Goal: Obtain resource: Obtain resource

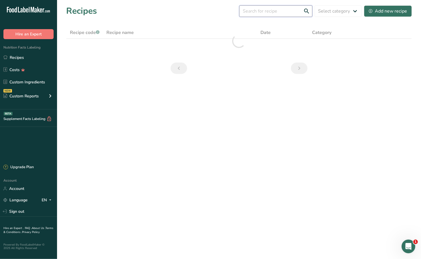
click at [263, 12] on input "text" at bounding box center [275, 10] width 73 height 11
type input "sirloin"
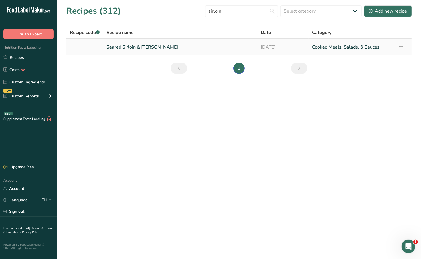
click at [173, 42] on link "Seared Sirloin & Quinoa" at bounding box center [179, 47] width 147 height 12
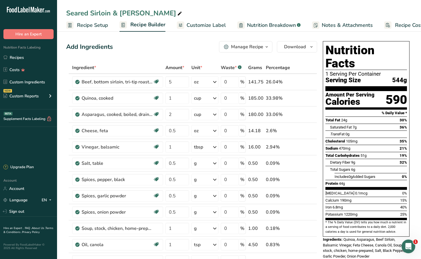
click at [195, 27] on span "Customize Label" at bounding box center [206, 25] width 39 height 8
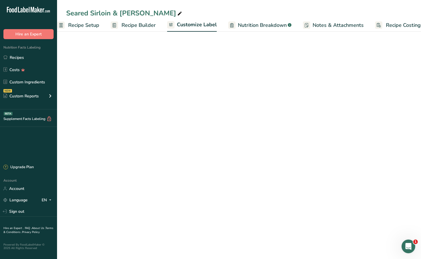
scroll to position [0, 23]
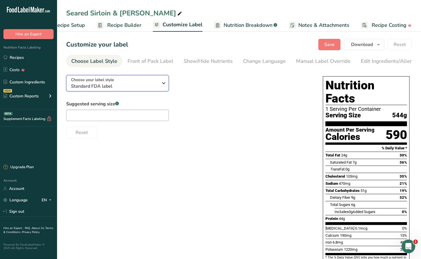
click at [122, 82] on div "Choose your label style Standard FDA label" at bounding box center [114, 83] width 87 height 13
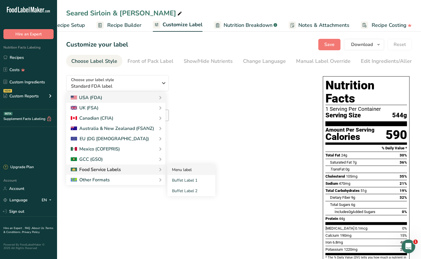
click at [178, 168] on link "Menu label" at bounding box center [191, 169] width 48 height 11
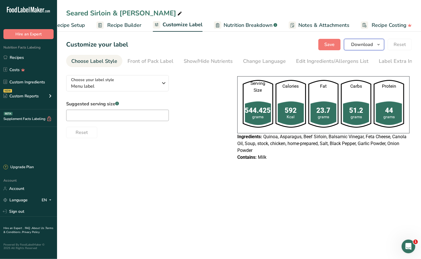
click at [372, 44] on span "Download" at bounding box center [362, 44] width 22 height 7
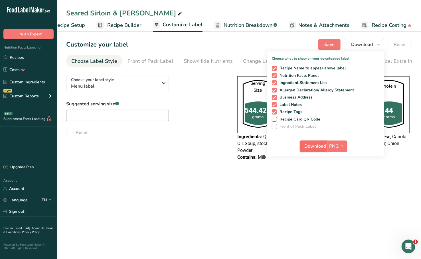
click at [317, 145] on span "Download" at bounding box center [316, 146] width 22 height 7
click at [35, 53] on link "Recipes" at bounding box center [28, 57] width 57 height 11
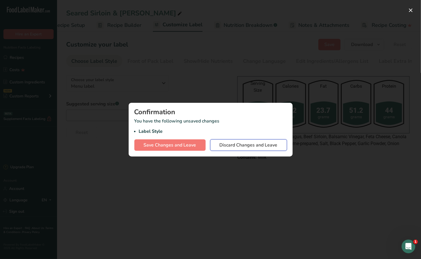
click at [245, 143] on span "Discard Changes and Leave" at bounding box center [249, 144] width 58 height 7
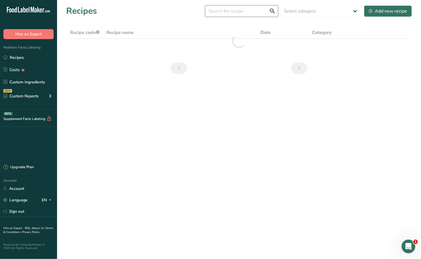
click at [232, 10] on input "text" at bounding box center [241, 10] width 73 height 11
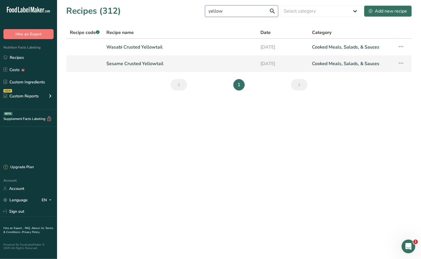
type input "yellow"
click at [162, 60] on link "Sesame Crusted Yellowtail" at bounding box center [179, 64] width 147 height 12
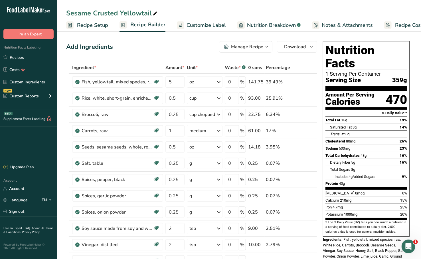
click at [204, 25] on span "Customize Label" at bounding box center [206, 25] width 39 height 8
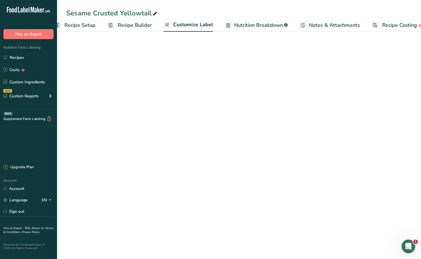
scroll to position [0, 23]
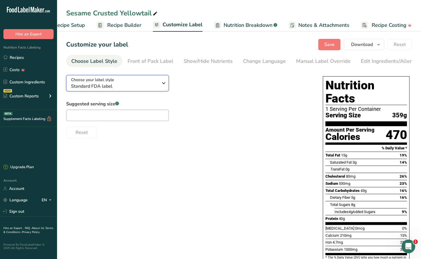
click at [152, 86] on span "Standard FDA label" at bounding box center [114, 86] width 87 height 7
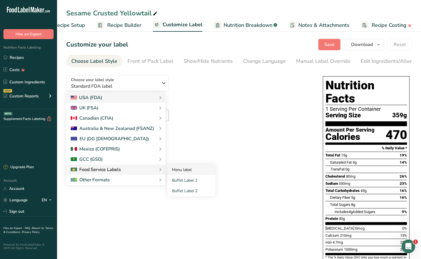
click at [176, 169] on link "Menu label" at bounding box center [191, 169] width 48 height 11
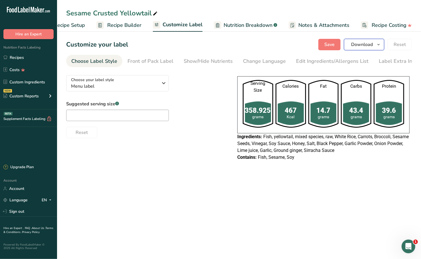
click at [364, 44] on span "Download" at bounding box center [362, 44] width 22 height 7
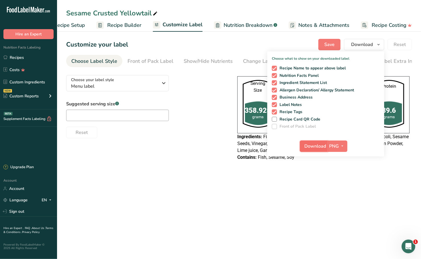
click at [317, 143] on span "Download" at bounding box center [316, 146] width 22 height 7
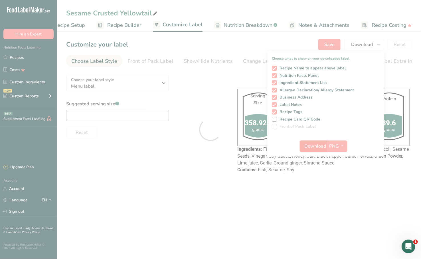
scroll to position [0, 0]
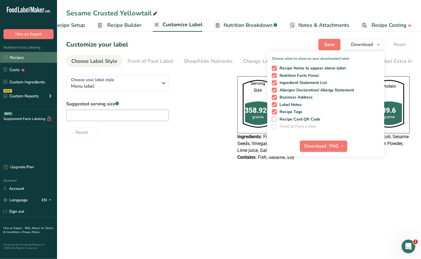
click at [24, 54] on link "Recipes" at bounding box center [28, 57] width 57 height 11
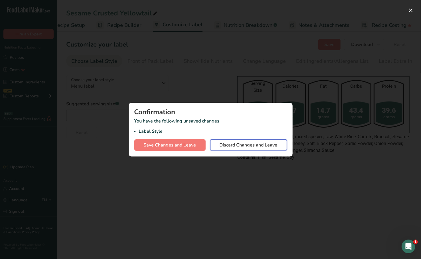
click at [247, 147] on span "Discard Changes and Leave" at bounding box center [249, 144] width 58 height 7
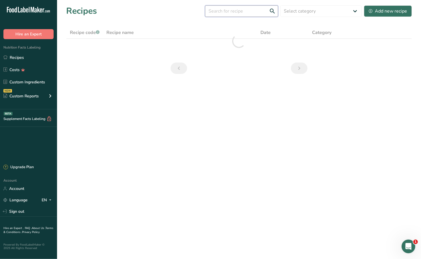
click at [231, 15] on input "text" at bounding box center [241, 10] width 73 height 11
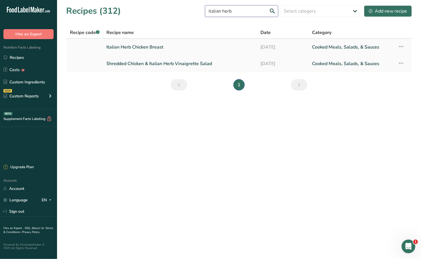
type input "italian herb"
click at [150, 48] on link "Italian Herb Chicken Breast" at bounding box center [179, 47] width 147 height 12
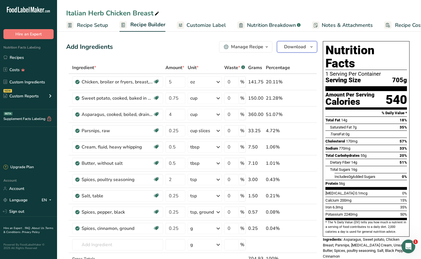
click at [296, 46] on span "Download" at bounding box center [295, 46] width 22 height 7
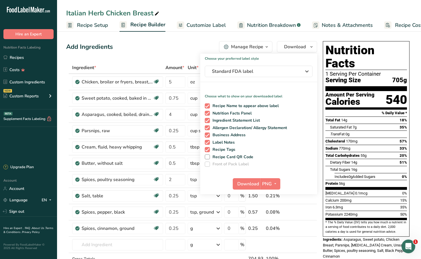
click at [186, 44] on div "Add Ingredients Manage Recipe Delete Recipe Duplicate Recipe Scale Recipe Save …" at bounding box center [191, 46] width 251 height 11
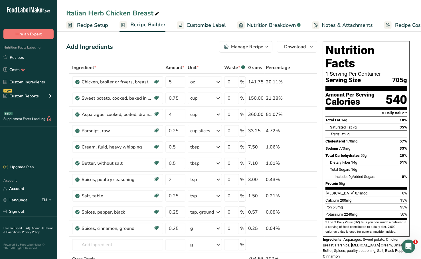
click at [196, 24] on span "Customize Label" at bounding box center [206, 25] width 39 height 8
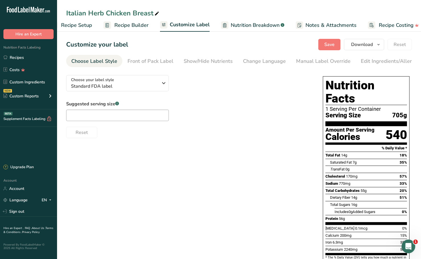
scroll to position [0, 23]
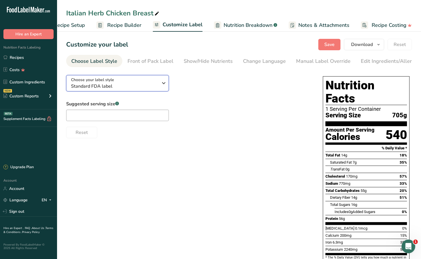
click at [155, 86] on span "Standard FDA label" at bounding box center [114, 86] width 87 height 7
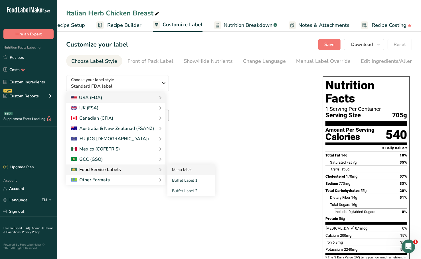
click at [177, 171] on link "Menu label" at bounding box center [191, 169] width 48 height 11
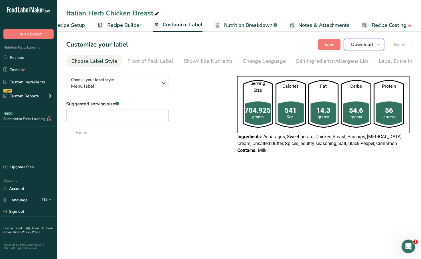
click at [357, 46] on span "Download" at bounding box center [362, 44] width 22 height 7
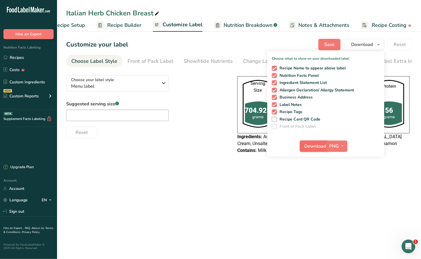
click at [312, 145] on span "Download" at bounding box center [316, 146] width 22 height 7
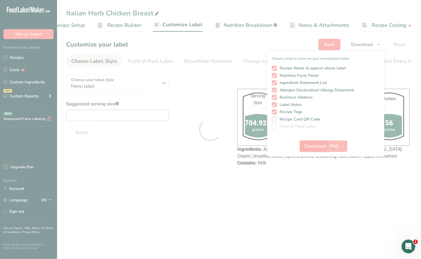
scroll to position [0, 0]
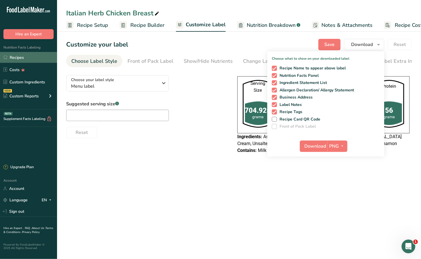
scroll to position [0, 23]
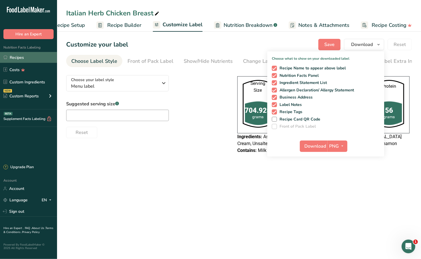
click at [31, 55] on link "Recipes" at bounding box center [28, 57] width 57 height 11
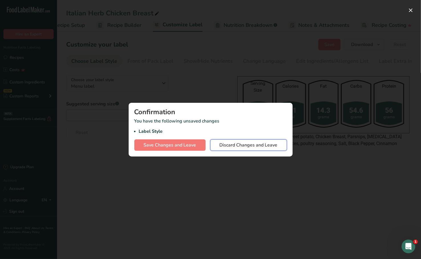
click at [232, 146] on span "Discard Changes and Leave" at bounding box center [249, 144] width 58 height 7
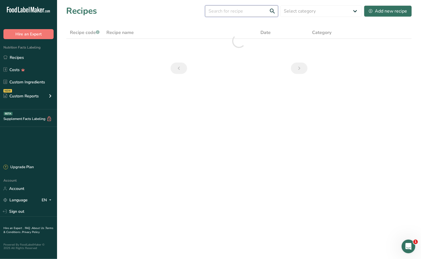
click at [237, 8] on input "text" at bounding box center [241, 10] width 73 height 11
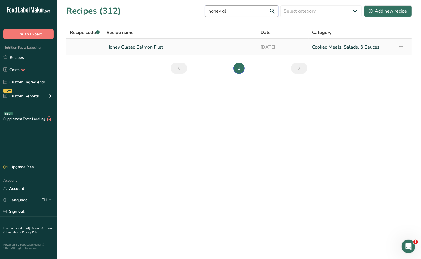
type input "honey gl"
click at [172, 50] on link "Honey Glazed Salmon Filet" at bounding box center [179, 47] width 147 height 12
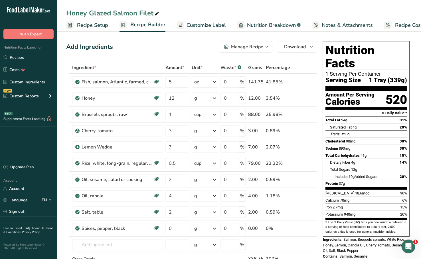
click at [189, 20] on link "Customize Label" at bounding box center [201, 25] width 49 height 13
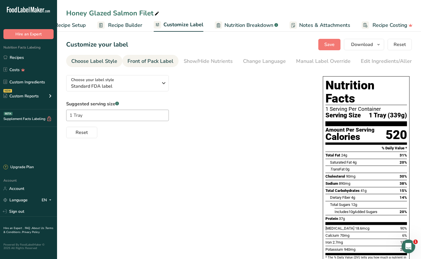
scroll to position [0, 23]
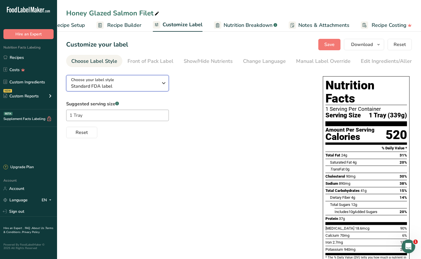
click at [118, 79] on div "Choose your label style Standard FDA label" at bounding box center [114, 83] width 87 height 13
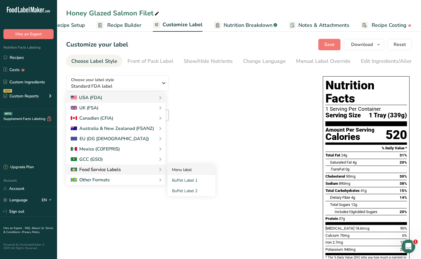
click at [172, 168] on link "Menu label" at bounding box center [191, 169] width 48 height 11
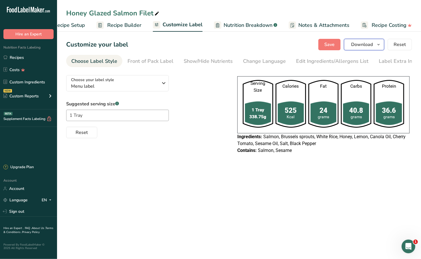
click at [359, 45] on span "Download" at bounding box center [362, 44] width 22 height 7
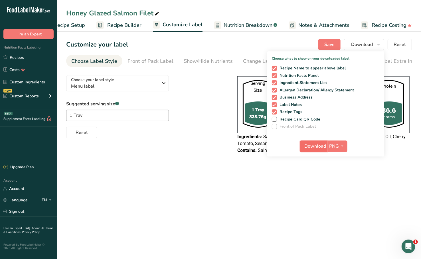
click at [317, 147] on span "Download" at bounding box center [316, 146] width 22 height 7
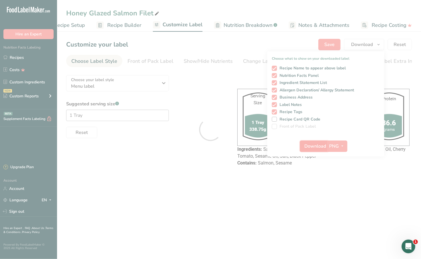
scroll to position [0, 0]
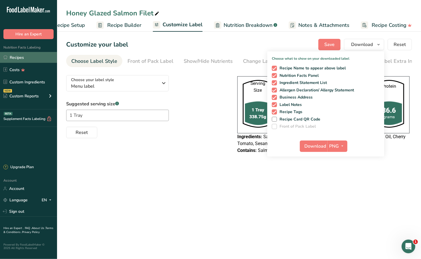
click at [33, 55] on link "Recipes" at bounding box center [28, 57] width 57 height 11
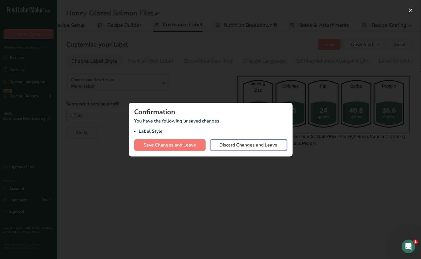
click at [223, 141] on button "Discard Changes and Leave" at bounding box center [248, 144] width 77 height 11
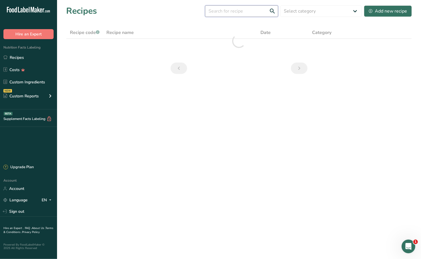
click at [243, 10] on input "text" at bounding box center [241, 10] width 73 height 11
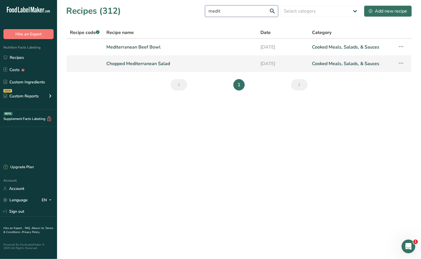
type input "medit"
click at [158, 67] on link "Chopped Mediterranean Salad" at bounding box center [179, 64] width 147 height 12
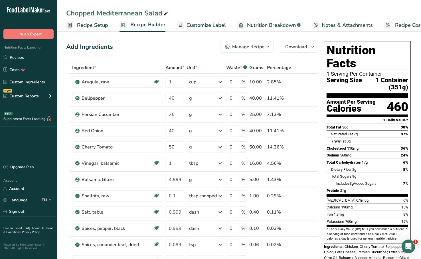
click at [204, 28] on span "Customize Label" at bounding box center [206, 25] width 39 height 8
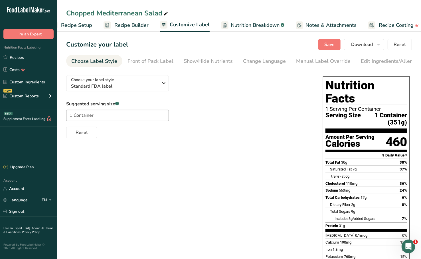
scroll to position [0, 23]
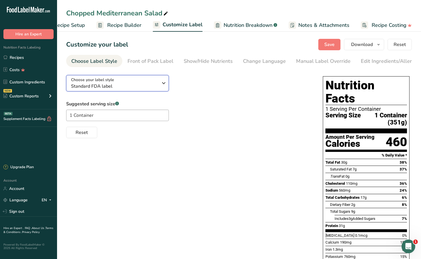
click at [160, 88] on div "Choose your label style Standard FDA label" at bounding box center [116, 83] width 91 height 13
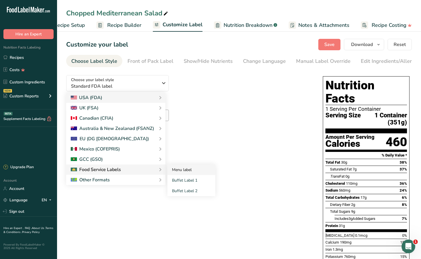
click at [173, 173] on link "Menu label" at bounding box center [191, 169] width 48 height 11
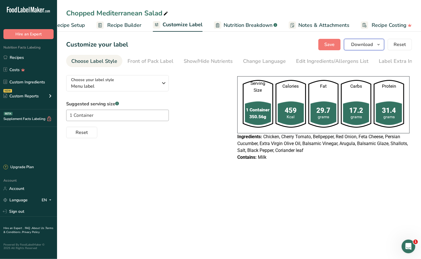
click at [364, 44] on span "Download" at bounding box center [362, 44] width 22 height 7
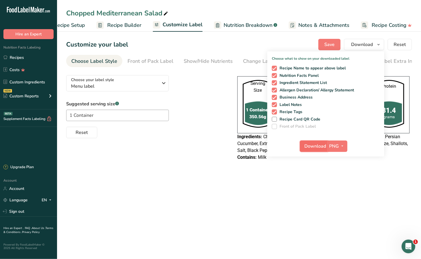
click at [316, 147] on span "Download" at bounding box center [316, 146] width 22 height 7
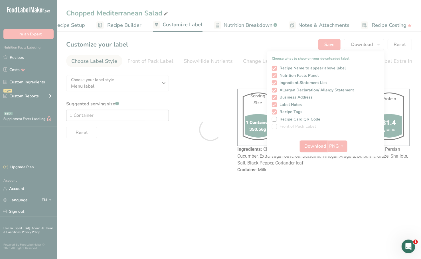
scroll to position [0, 0]
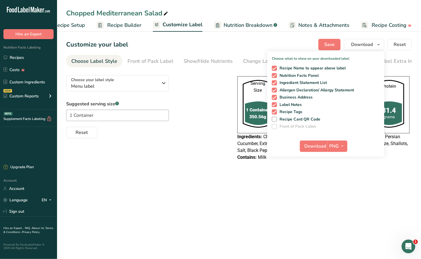
click at [240, 166] on div "Serving Size 1 Container 350.56g Calories 459 Kcal Fat 29.7 grams Carbs 17.2 gr…" at bounding box center [323, 118] width 177 height 96
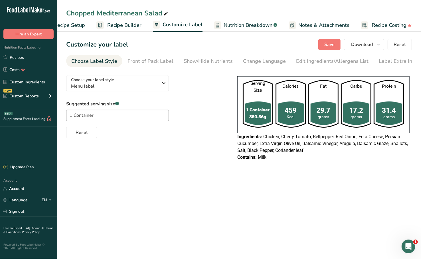
click at [229, 97] on div "Choose your label style Menu label USA (FDA) Standard FDA label Tabular FDA lab…" at bounding box center [239, 118] width 346 height 96
